Goal: Task Accomplishment & Management: Complete application form

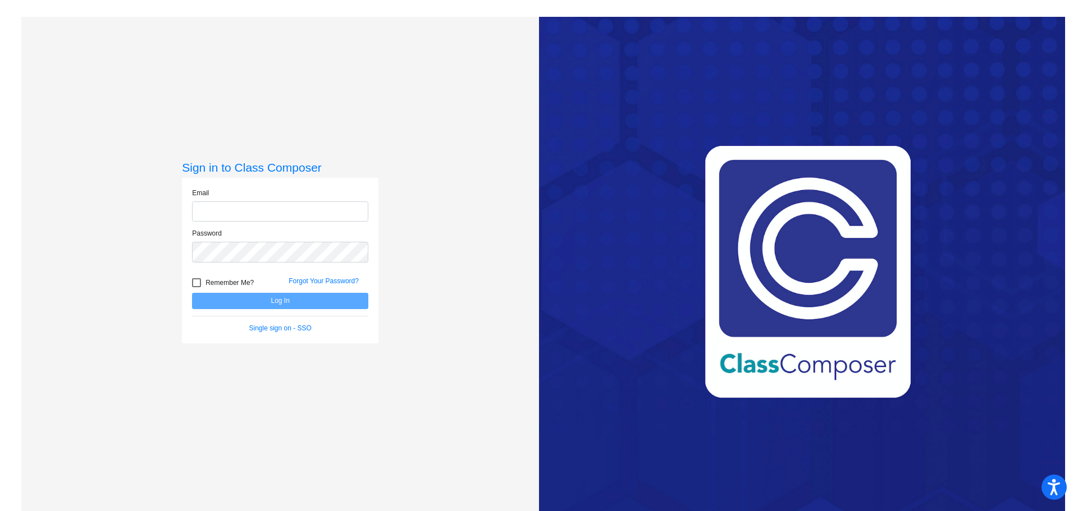
type input "[EMAIL_ADDRESS][PERSON_NAME][DOMAIN_NAME]"
click at [197, 285] on div at bounding box center [196, 282] width 9 height 9
click at [197, 287] on input "Remember Me?" at bounding box center [196, 287] width 1 height 1
checkbox input "true"
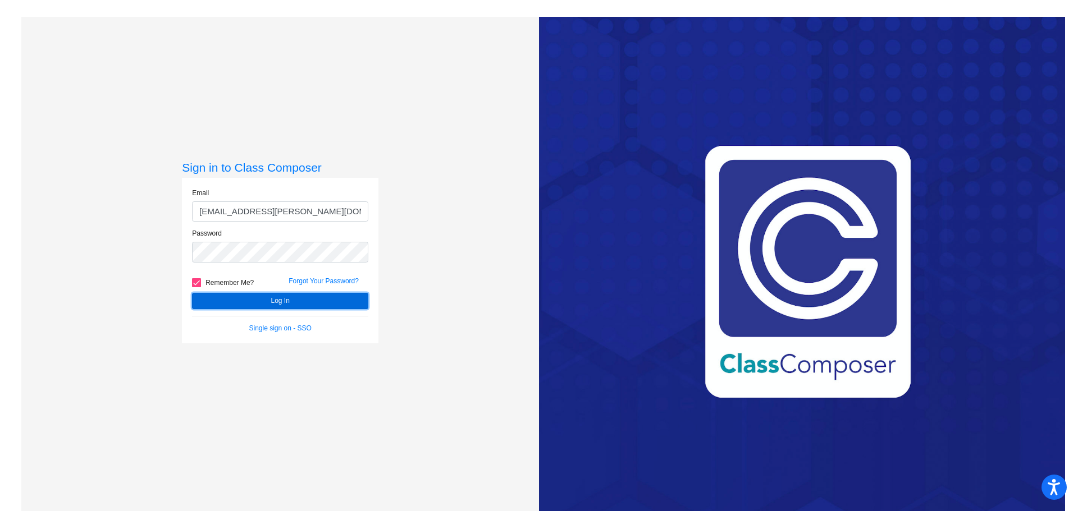
click at [237, 302] on button "Log In" at bounding box center [280, 301] width 176 height 16
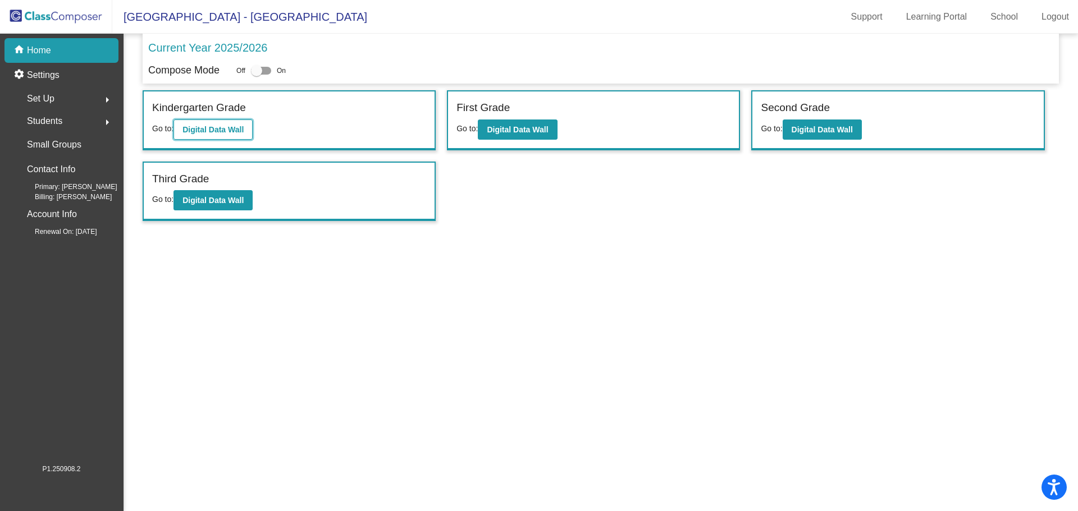
click at [234, 136] on button "Digital Data Wall" at bounding box center [212, 130] width 79 height 20
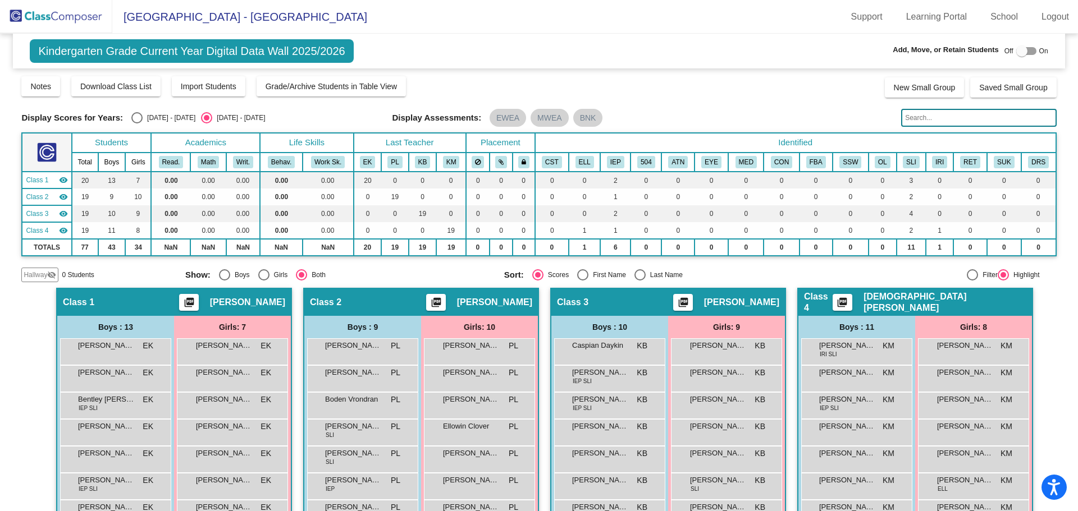
click at [1024, 53] on div at bounding box center [1026, 51] width 20 height 8
checkbox input "true"
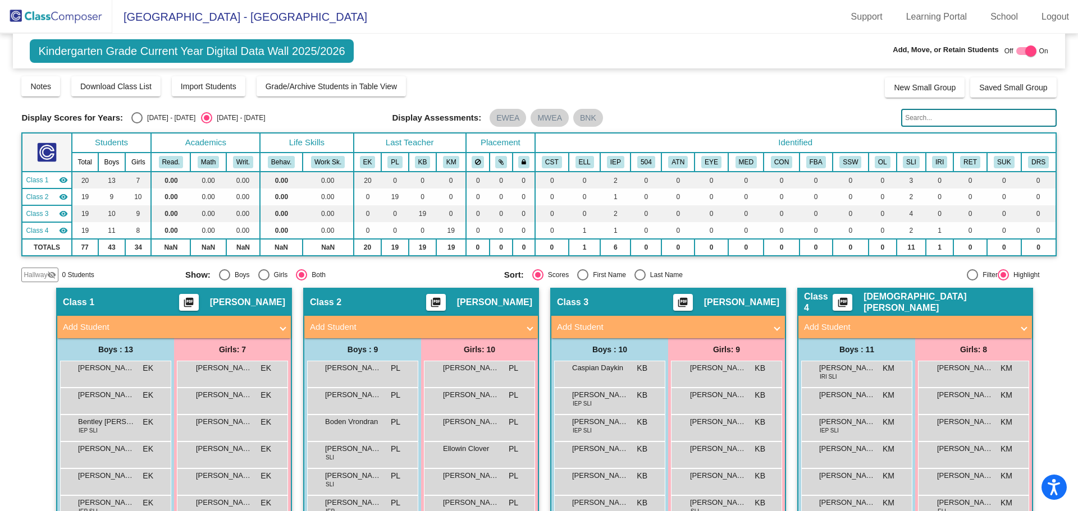
click at [279, 334] on mat-expansion-panel-header "Add Student" at bounding box center [174, 327] width 234 height 22
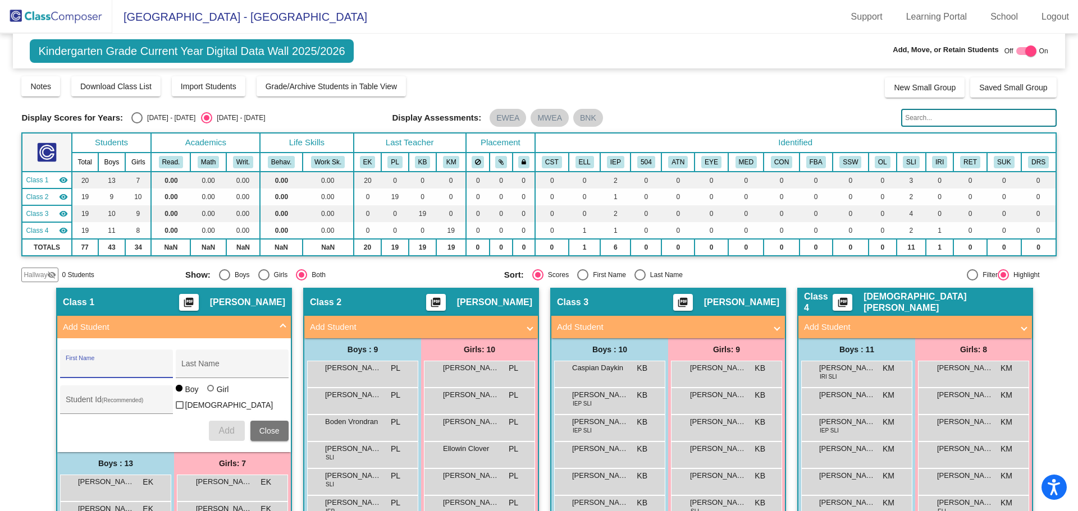
click at [109, 369] on input "First Name" at bounding box center [116, 368] width 101 height 9
type input "Iam"
type input "Guerrero"
type input "3810184"
click at [226, 368] on input "Guerrero" at bounding box center [231, 368] width 101 height 9
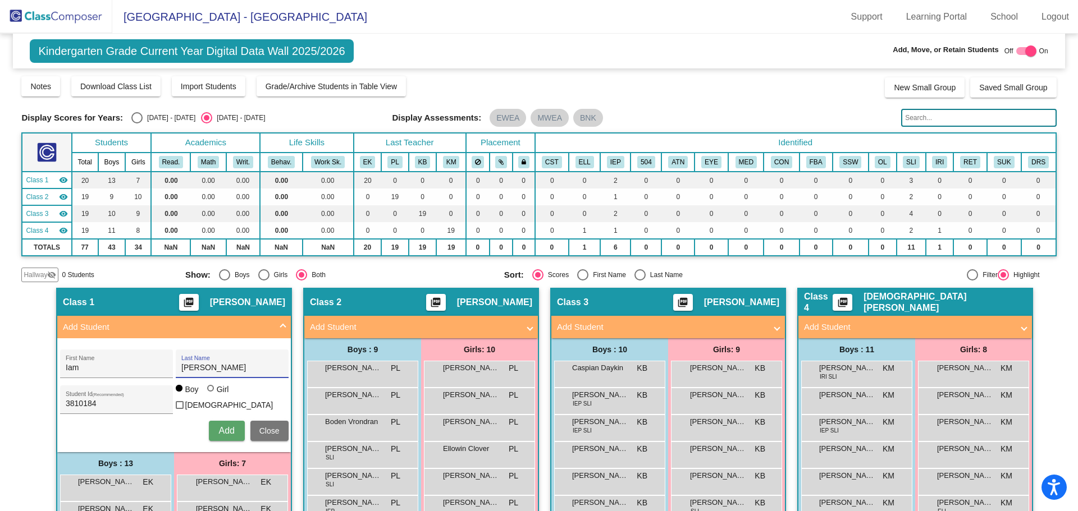
type input "Guerrero Martinez"
click at [1011, 325] on span "Add Student" at bounding box center [913, 327] width 218 height 13
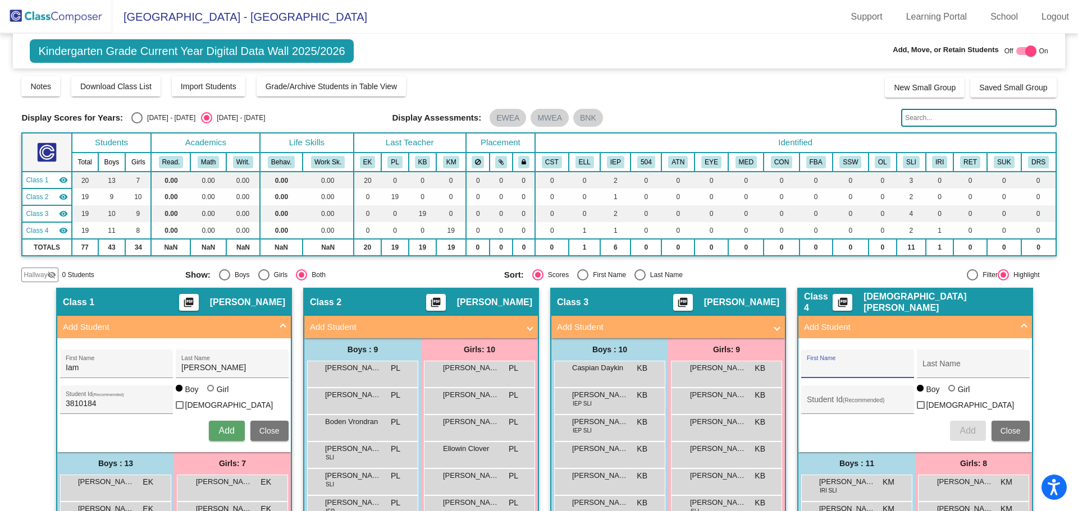
click at [824, 368] on input "First Name" at bounding box center [857, 368] width 101 height 9
type input "Iam"
type input "Guerrero Martinez"
type input "3810184"
click at [955, 439] on div "Iam First Name Guerrero Martinez Last Name 3810184 Student Id (Recommended) Boy…" at bounding box center [916, 395] width 240 height 103
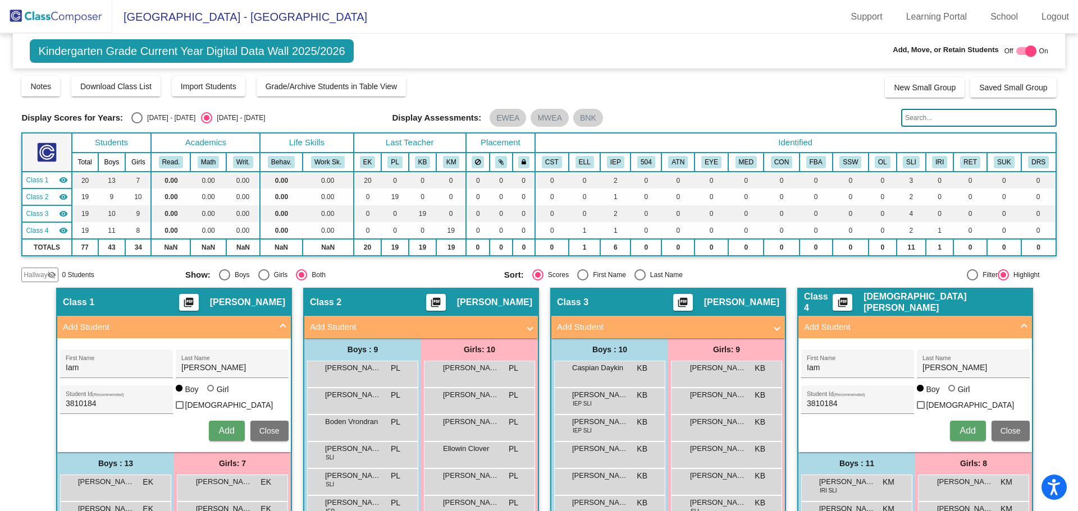
click at [960, 431] on span "Add" at bounding box center [968, 431] width 16 height 10
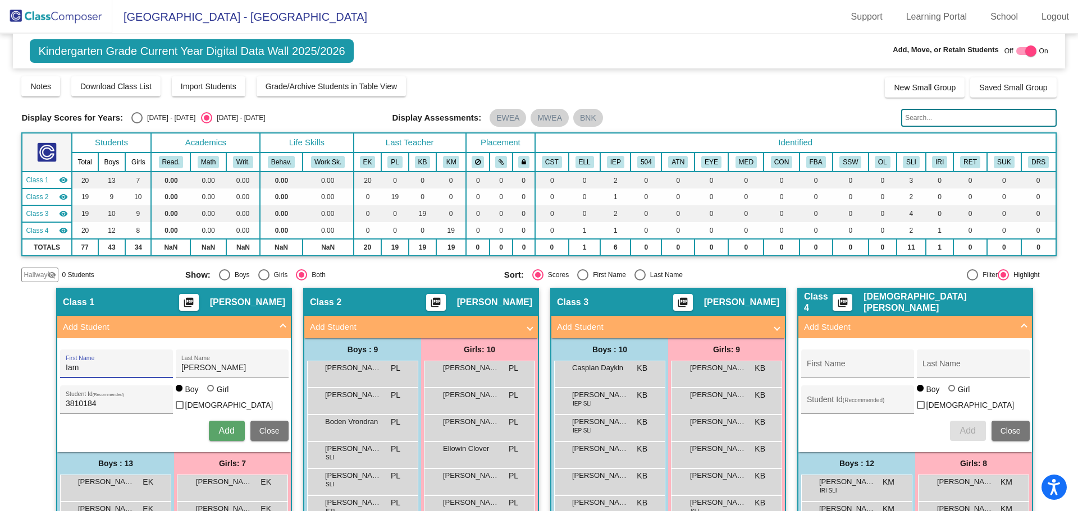
drag, startPoint x: 77, startPoint y: 369, endPoint x: -5, endPoint y: 389, distance: 84.4
click at [0, 389] on html "Accessibility Screen-Reader Guide, Feedback, and Issue Reporting | New window S…" at bounding box center [539, 255] width 1078 height 511
drag, startPoint x: 248, startPoint y: 364, endPoint x: 141, endPoint y: 384, distance: 108.6
click at [141, 384] on div "First Name Guerrero Martinez Last Name 3810184 Student Id (Recommended) Boy Gir…" at bounding box center [174, 395] width 240 height 103
drag, startPoint x: 112, startPoint y: 401, endPoint x: 24, endPoint y: 423, distance: 91.4
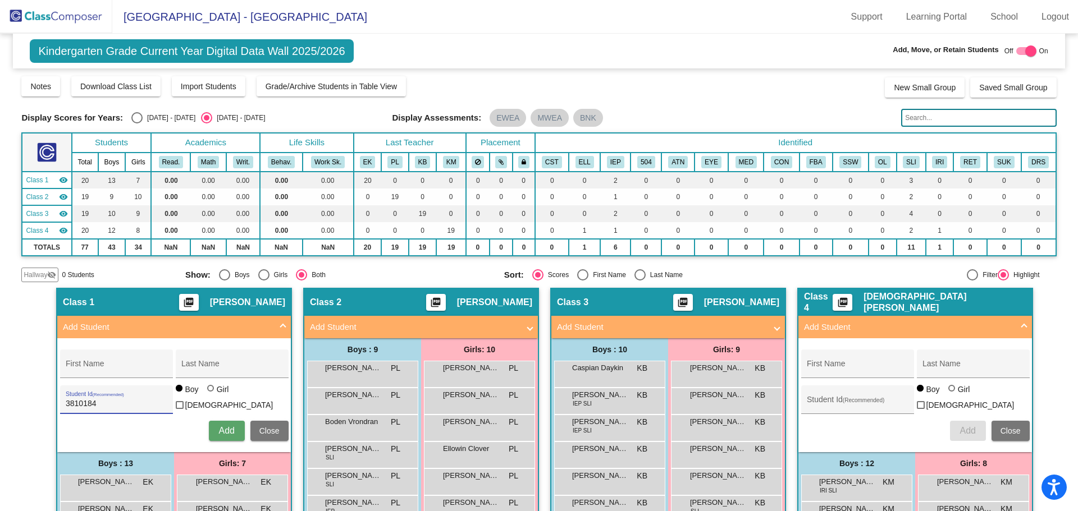
click at [267, 423] on button "Close" at bounding box center [269, 431] width 38 height 20
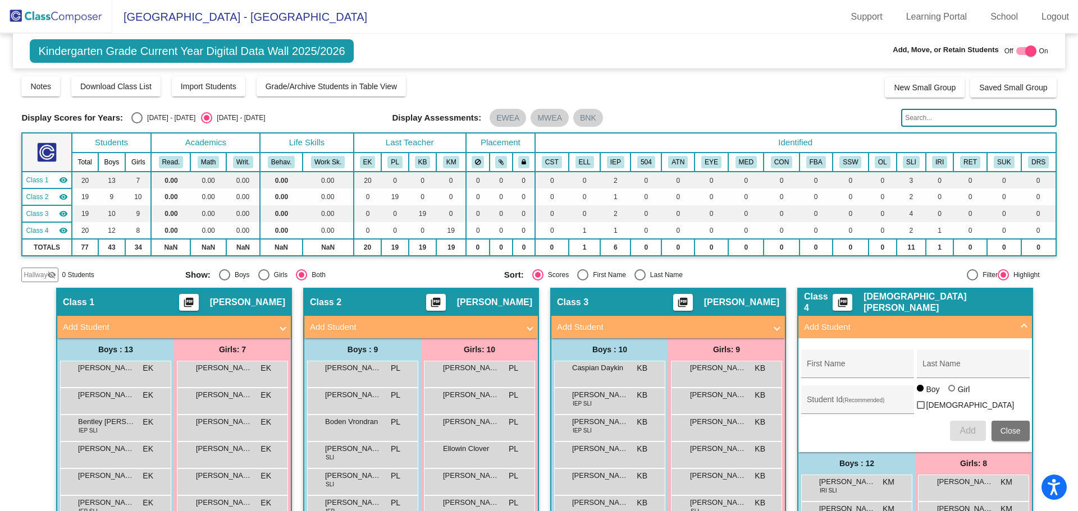
click at [76, 19] on img at bounding box center [56, 16] width 112 height 33
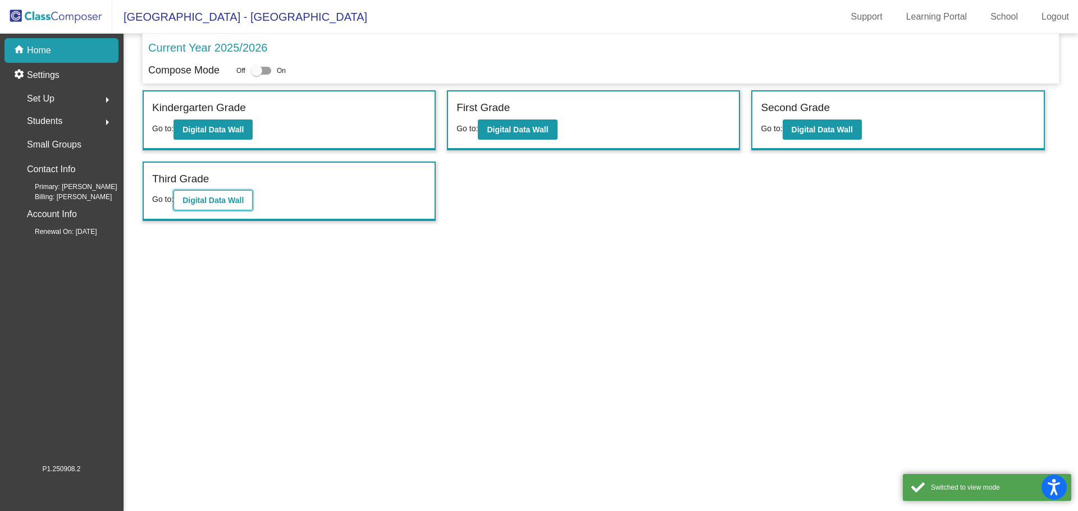
click at [207, 197] on b "Digital Data Wall" at bounding box center [212, 200] width 61 height 9
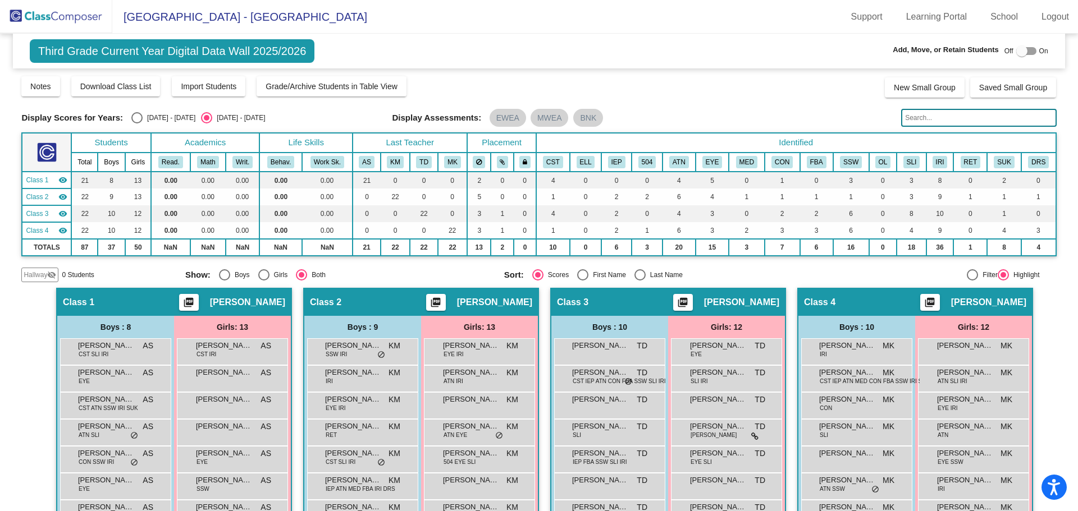
click at [1029, 51] on div at bounding box center [1026, 51] width 20 height 8
checkbox input "true"
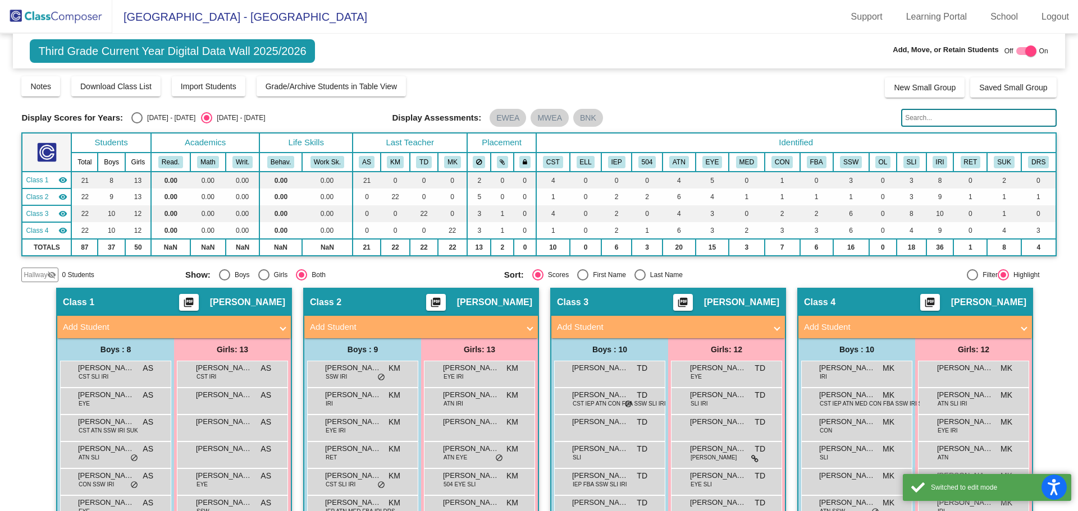
click at [281, 325] on span at bounding box center [283, 327] width 4 height 13
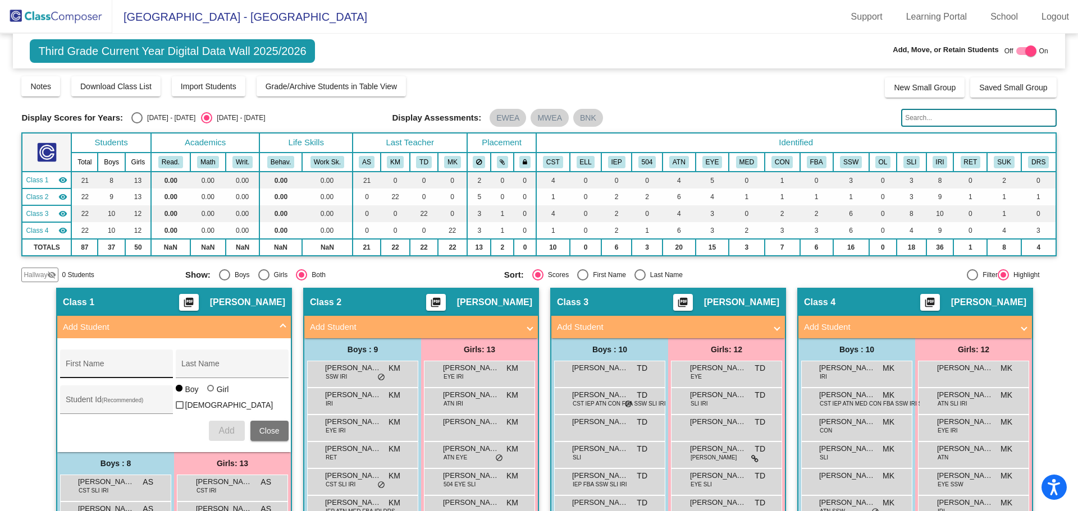
click at [124, 369] on input "First Name" at bounding box center [116, 368] width 101 height 9
type input "David"
type input "Leonce"
type input "3510190"
click at [218, 426] on span "Add" at bounding box center [226, 431] width 16 height 10
